Goal: Information Seeking & Learning: Learn about a topic

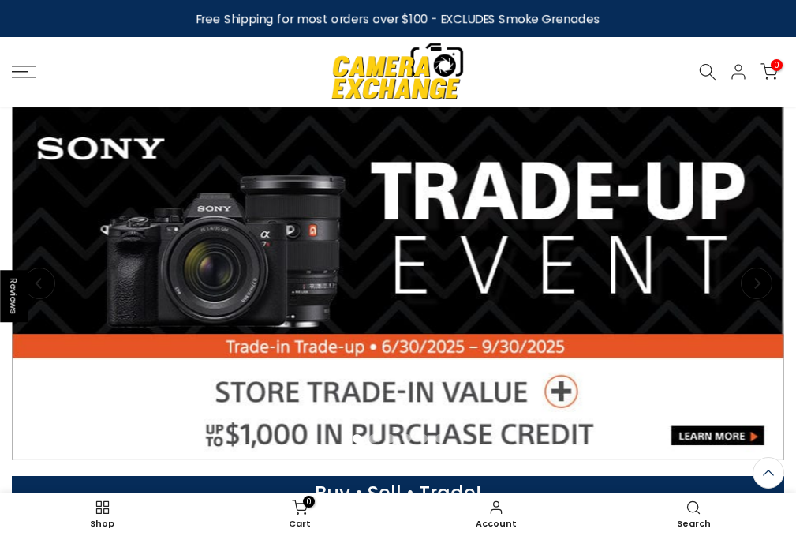
scroll to position [338, 0]
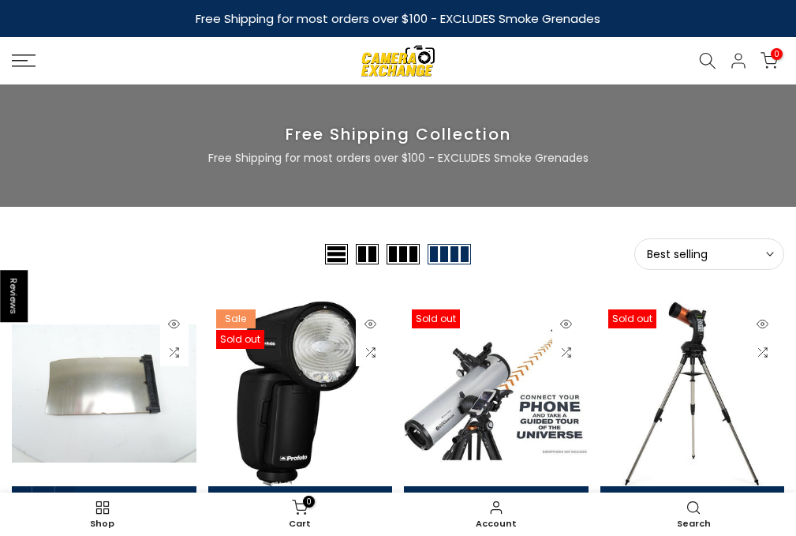
click at [700, 51] on div "0 / $0.00" at bounding box center [739, 60] width 92 height 19
click at [697, 59] on div at bounding box center [708, 60] width 30 height 17
click at [699, 61] on icon at bounding box center [707, 60] width 17 height 17
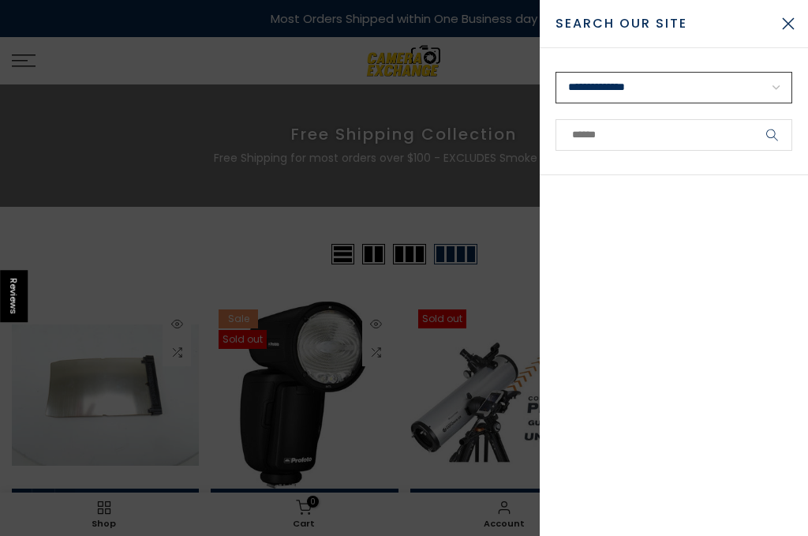
click at [682, 92] on select "**********" at bounding box center [673, 88] width 237 height 32
click at [563, 61] on form "**********" at bounding box center [674, 111] width 268 height 127
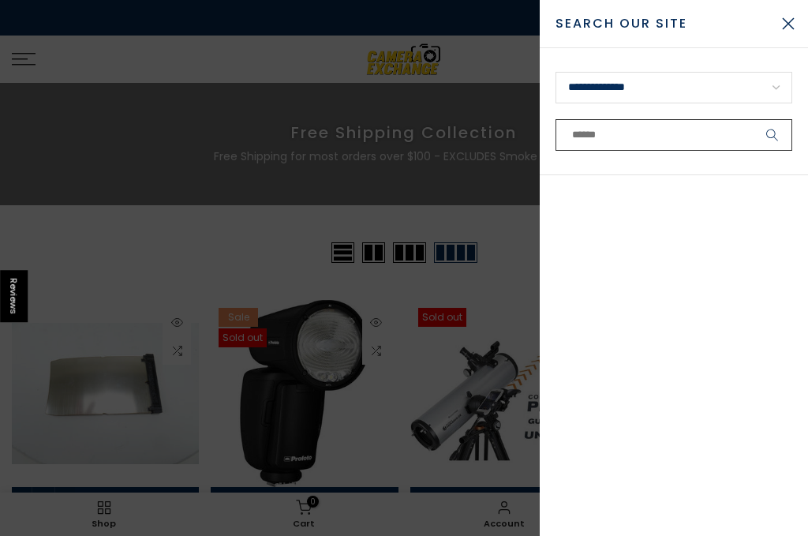
click at [596, 144] on input "text" at bounding box center [673, 135] width 237 height 32
type input "*********"
click at [753, 119] on button "submit" at bounding box center [772, 135] width 39 height 32
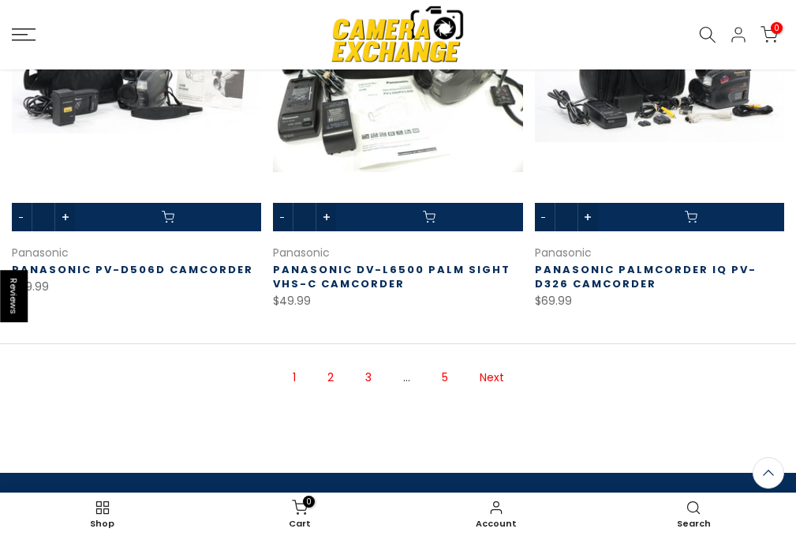
scroll to position [1582, 0]
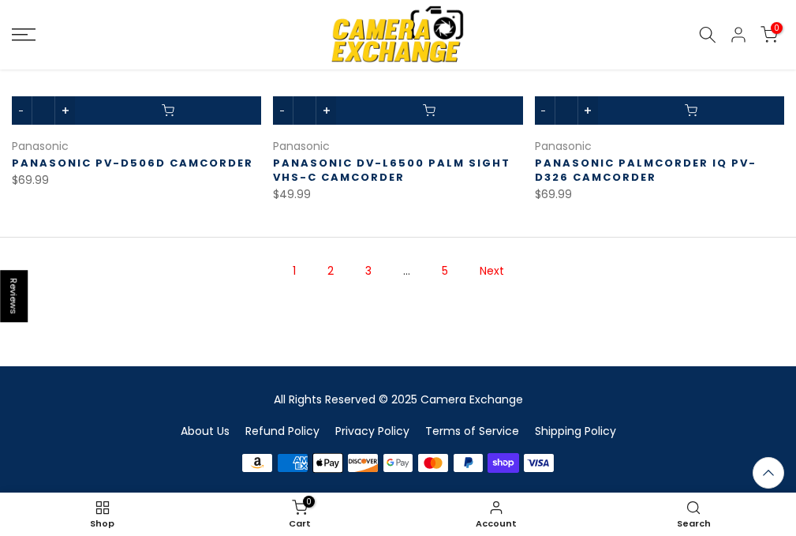
click at [336, 276] on link "2" at bounding box center [330, 271] width 22 height 28
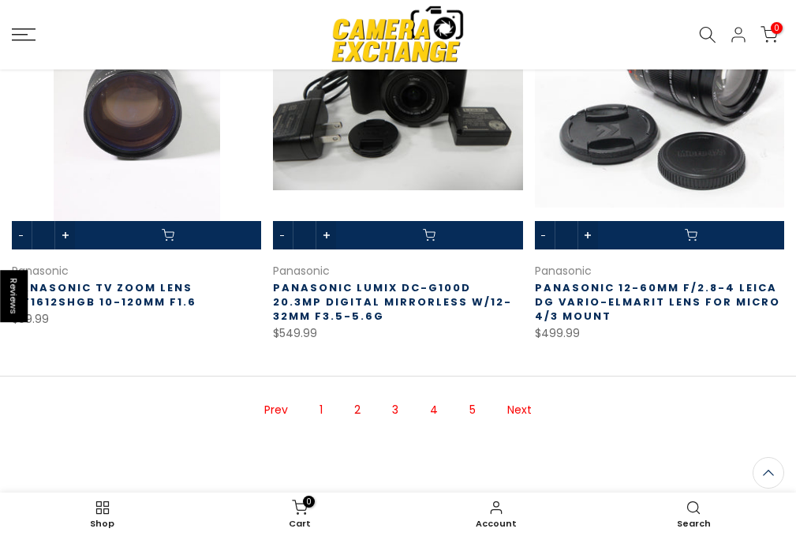
scroll to position [1490, 0]
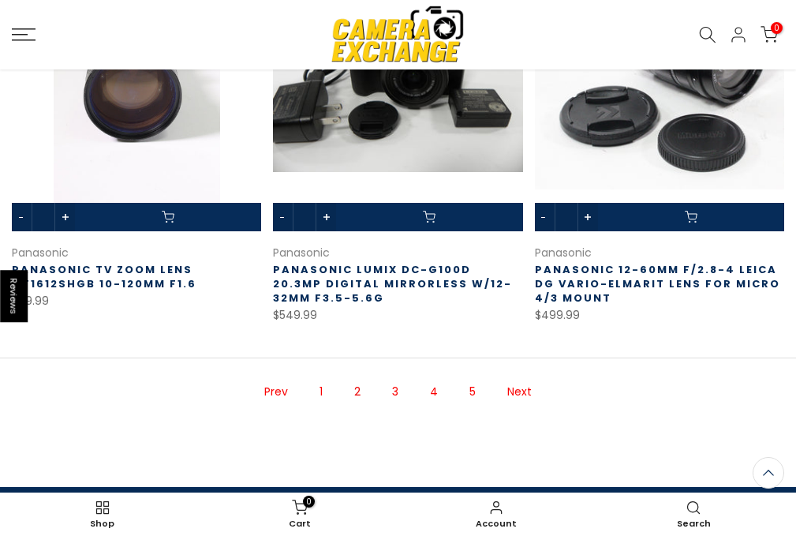
click at [396, 392] on link "3" at bounding box center [395, 392] width 22 height 28
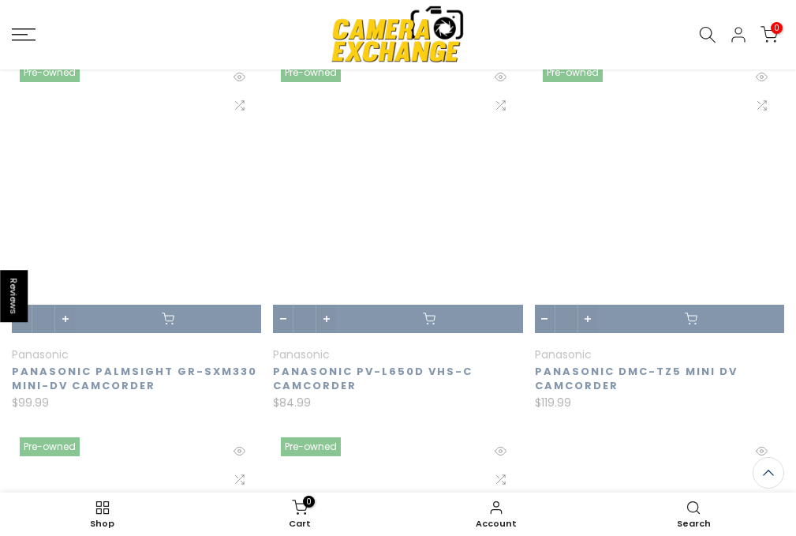
scroll to position [230, 0]
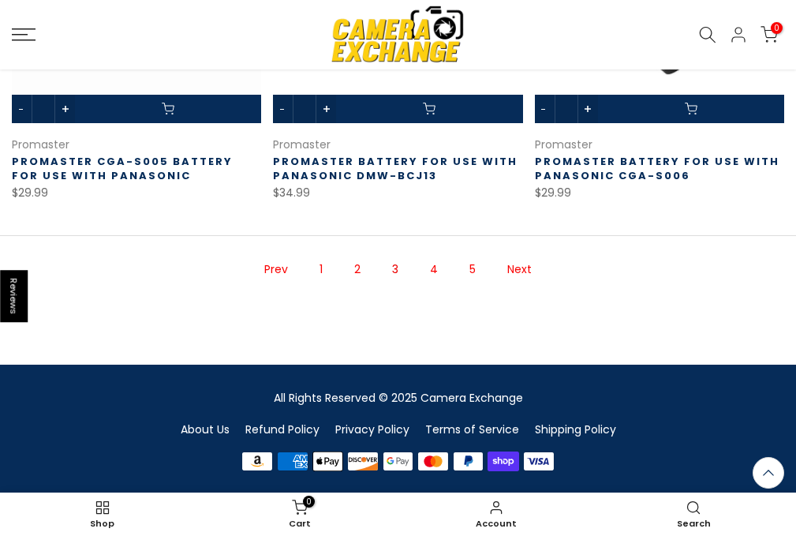
click at [440, 264] on link "4" at bounding box center [434, 270] width 24 height 28
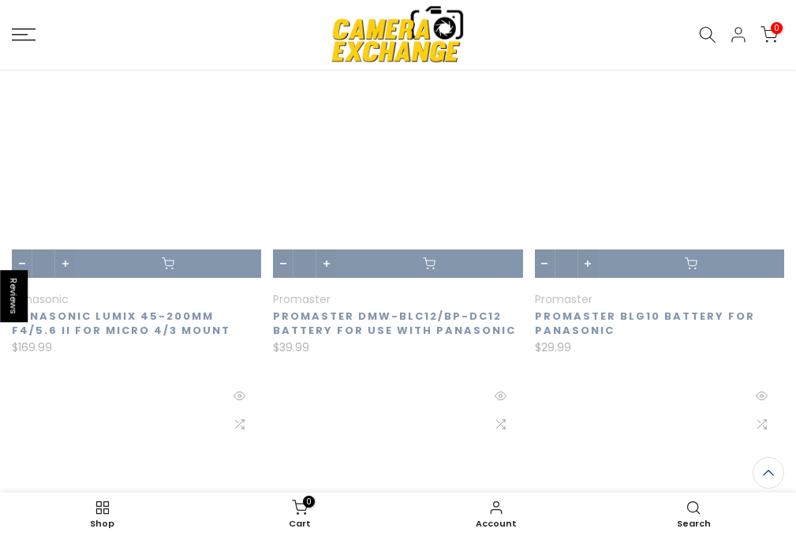
scroll to position [230, 0]
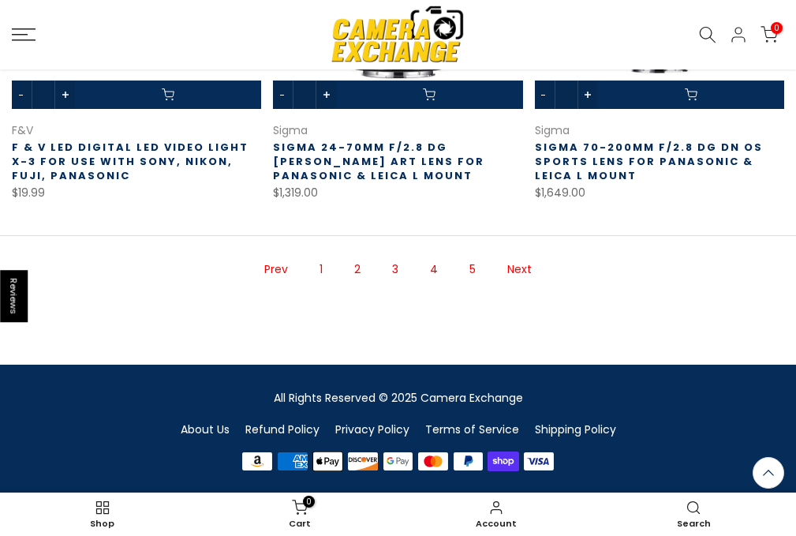
click at [467, 269] on link "5" at bounding box center [472, 270] width 22 height 28
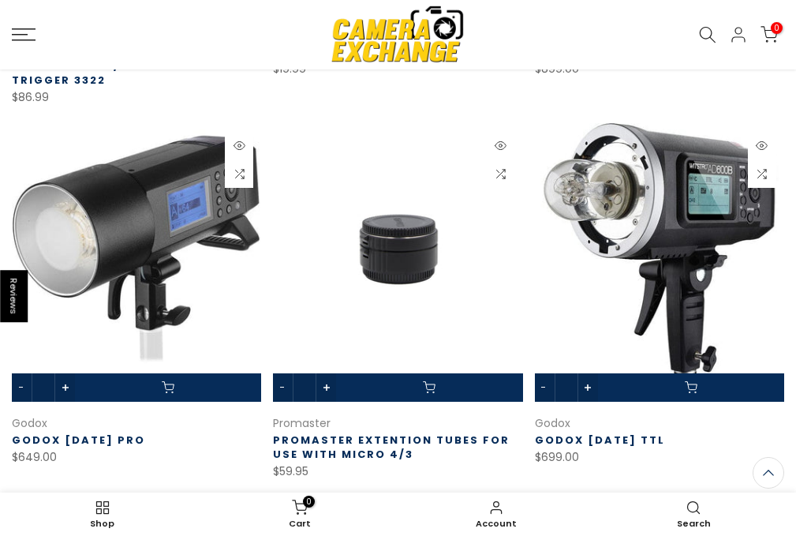
scroll to position [1097, 0]
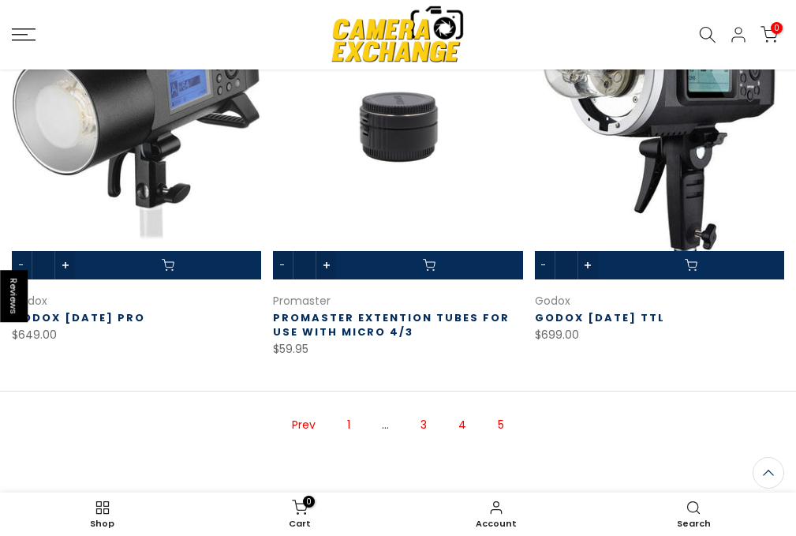
click at [420, 426] on link "3" at bounding box center [424, 425] width 22 height 28
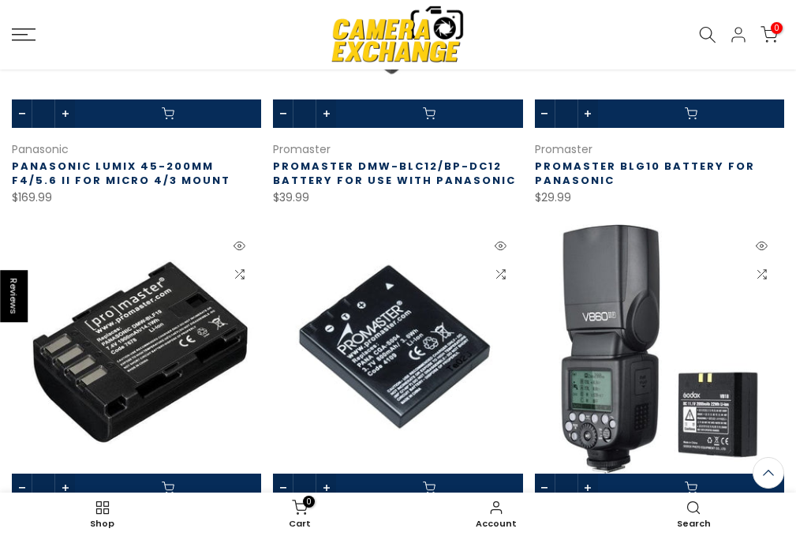
scroll to position [386, 0]
